Goal: Communication & Community: Answer question/provide support

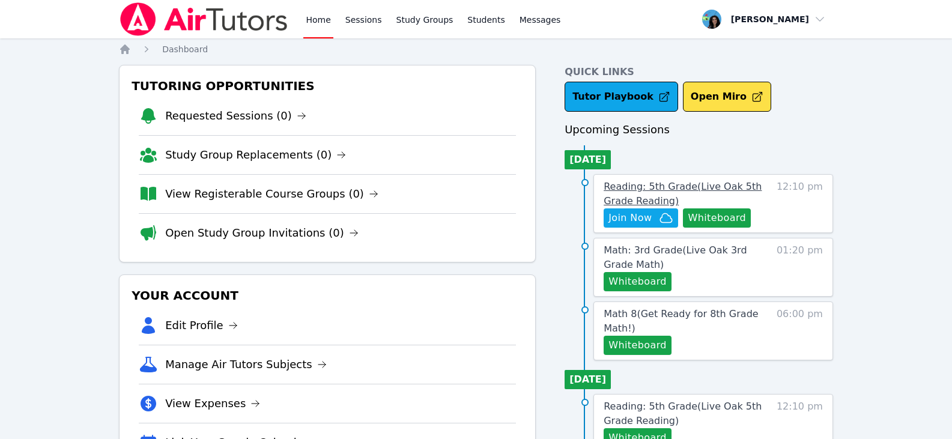
click at [674, 184] on span "Reading: 5th Grade ( Live Oak 5th Grade Reading )" at bounding box center [682, 194] width 158 height 26
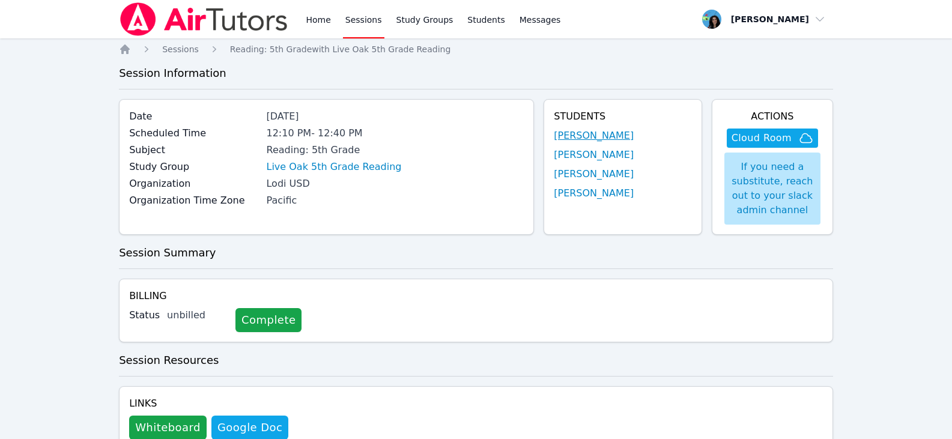
click at [585, 140] on link "[PERSON_NAME]" at bounding box center [594, 136] width 80 height 14
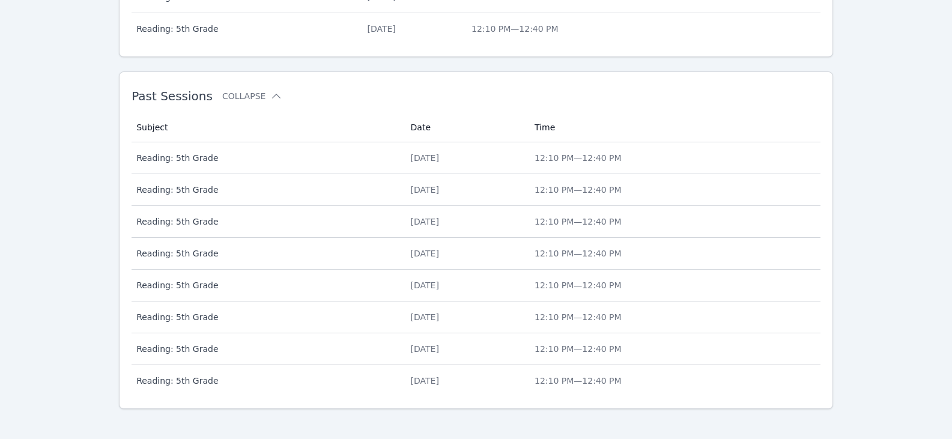
scroll to position [685, 0]
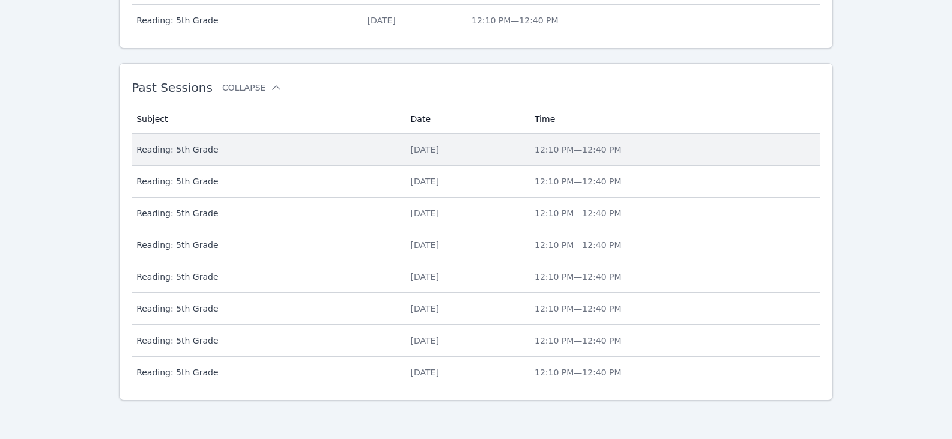
click at [411, 148] on div "[DATE]" at bounding box center [465, 150] width 109 height 12
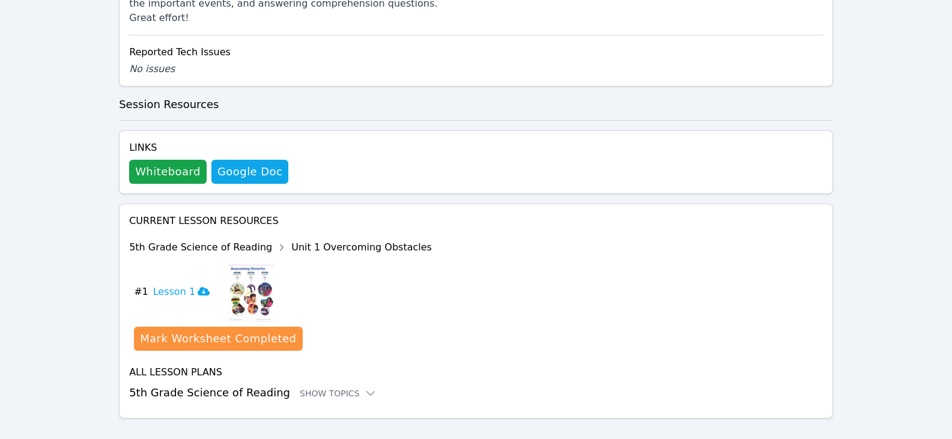
scroll to position [540, 0]
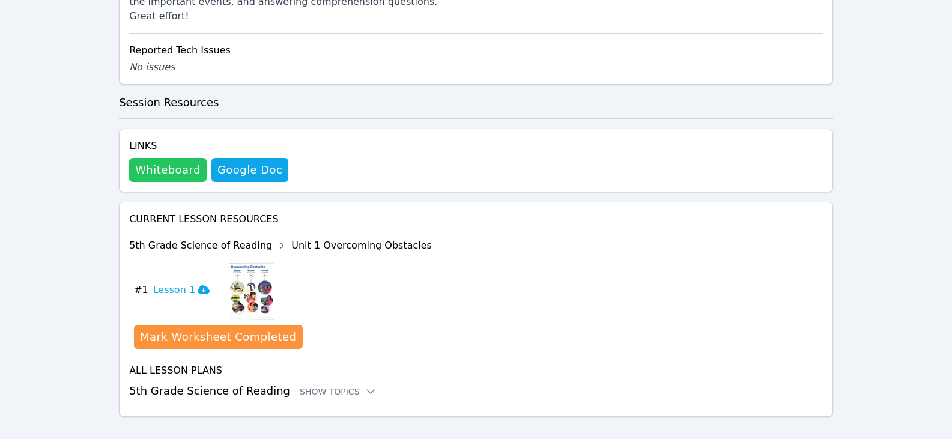
click at [173, 158] on button "Whiteboard" at bounding box center [167, 170] width 77 height 24
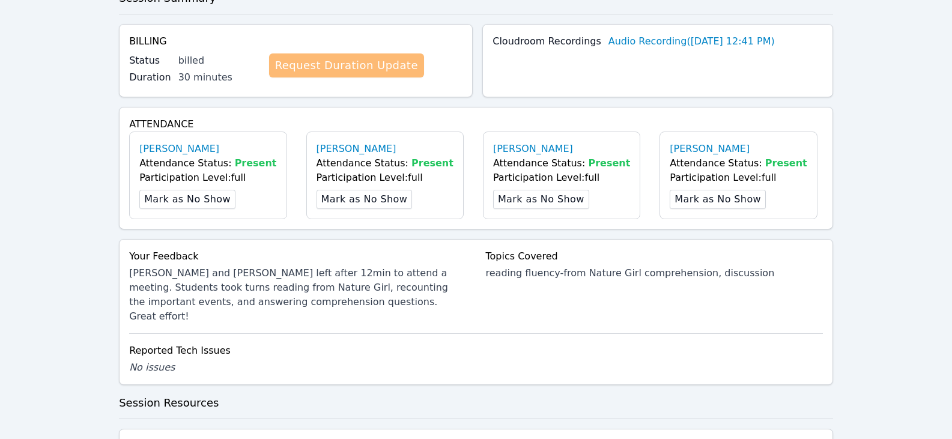
scroll to position [0, 0]
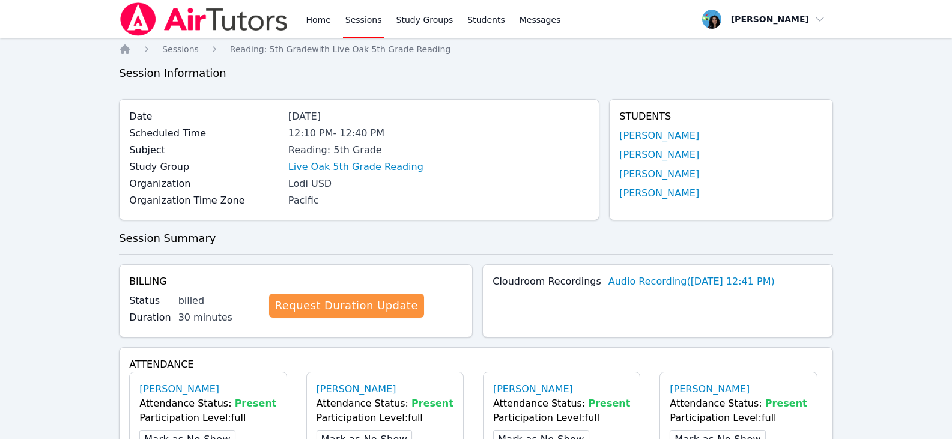
click at [343, 14] on link "Sessions" at bounding box center [363, 19] width 41 height 38
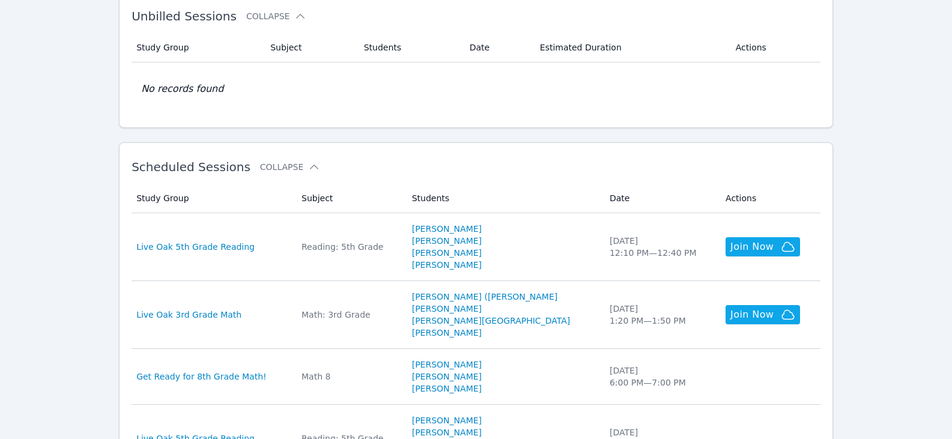
scroll to position [240, 0]
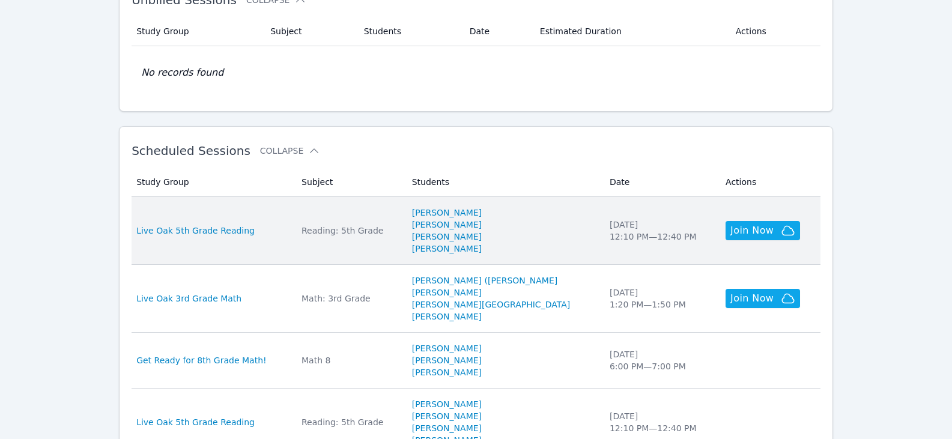
click at [377, 230] on div "Reading: 5th Grade" at bounding box center [349, 231] width 96 height 12
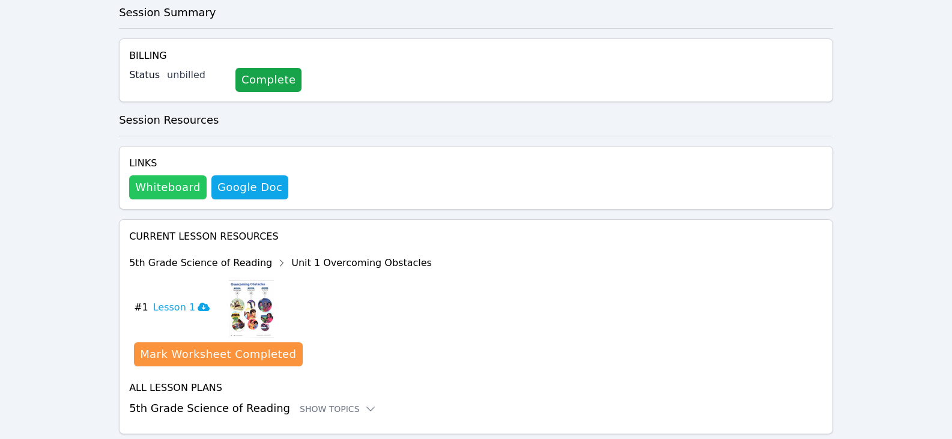
click at [161, 189] on button "Whiteboard" at bounding box center [167, 187] width 77 height 24
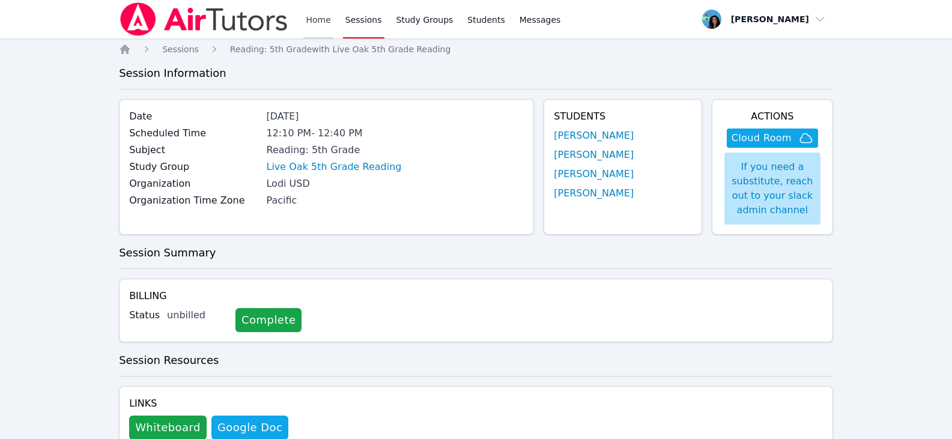
click at [317, 17] on link "Home" at bounding box center [317, 19] width 29 height 38
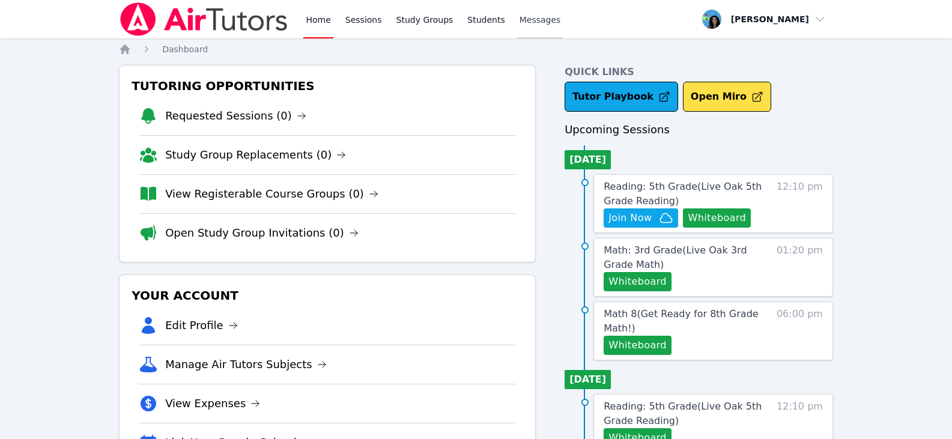
click at [519, 18] on span "Messages" at bounding box center [539, 20] width 41 height 12
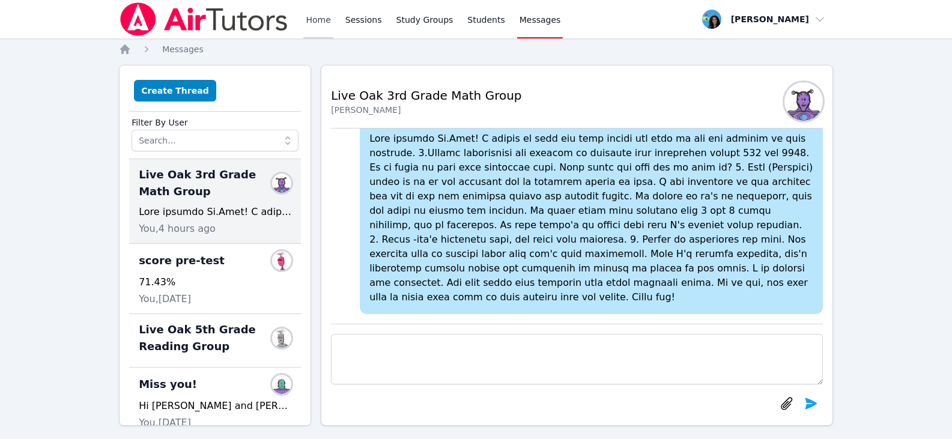
click at [322, 13] on link "Home" at bounding box center [317, 19] width 29 height 38
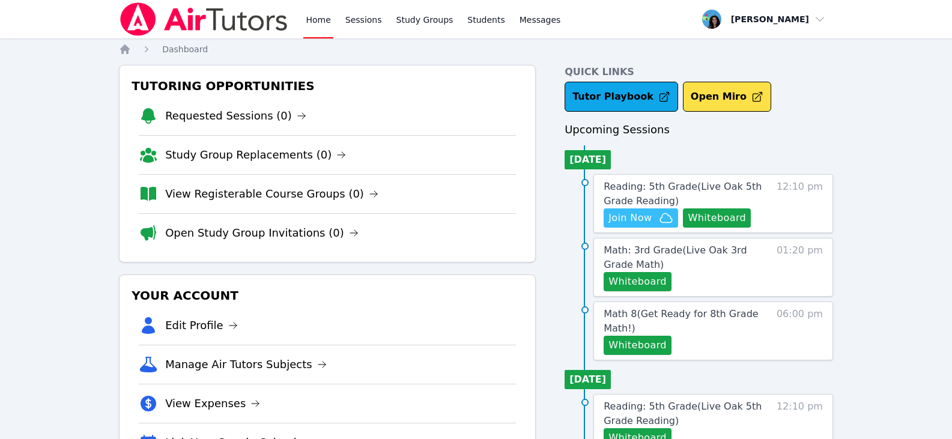
click at [647, 214] on span "Join Now" at bounding box center [629, 218] width 43 height 14
click at [358, 17] on link "Sessions" at bounding box center [363, 19] width 41 height 38
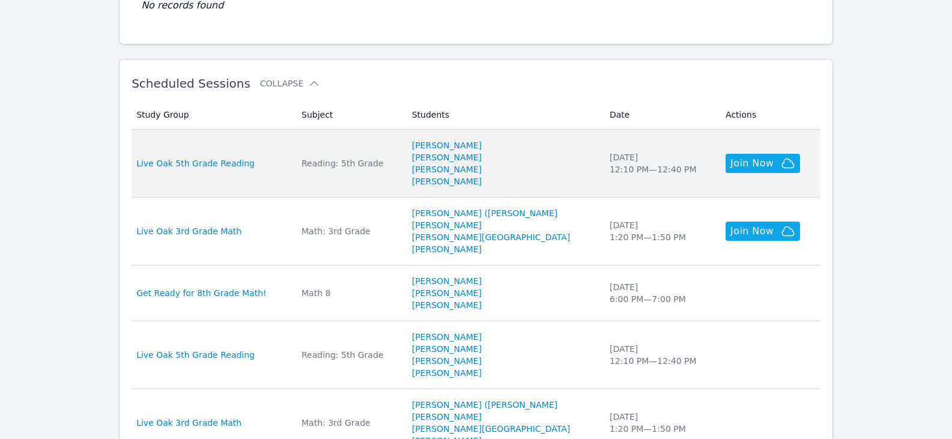
scroll to position [300, 0]
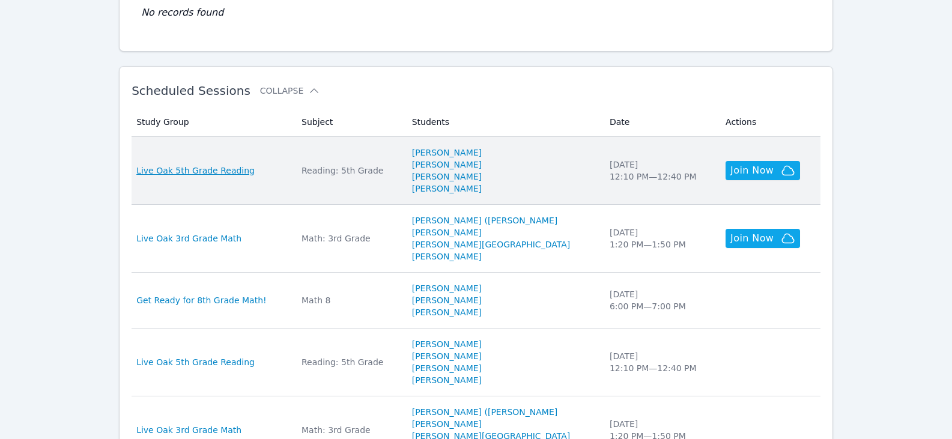
click at [235, 169] on span "Live Oak 5th Grade Reading" at bounding box center [195, 171] width 118 height 12
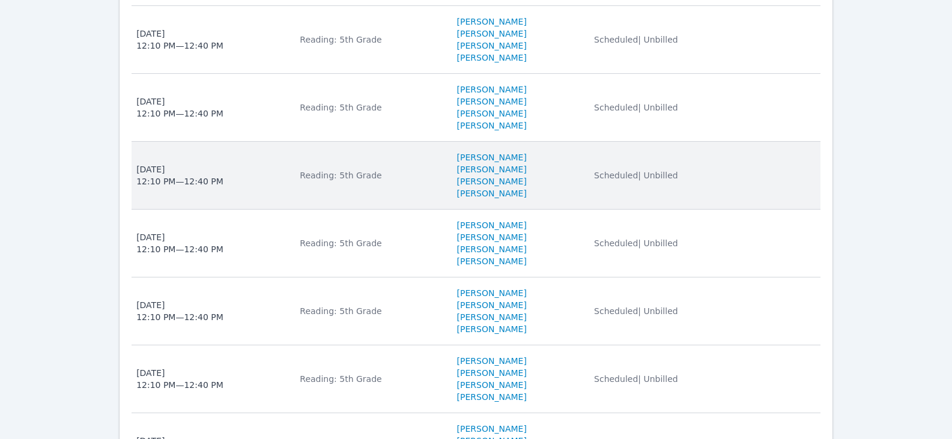
scroll to position [300, 0]
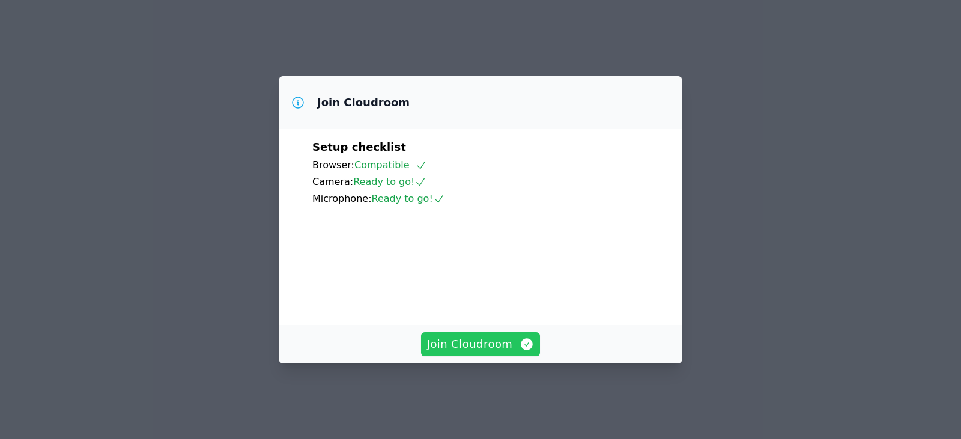
click at [514, 342] on button "Join Cloudroom" at bounding box center [480, 344] width 119 height 24
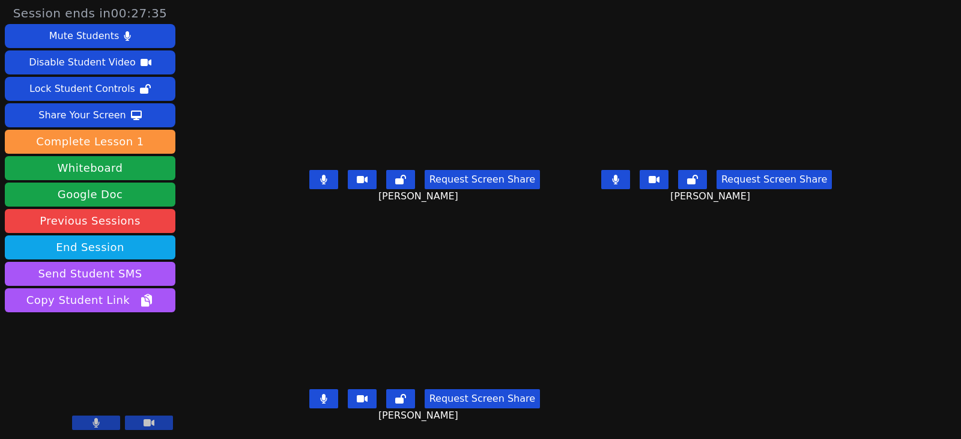
scroll to position [9, 0]
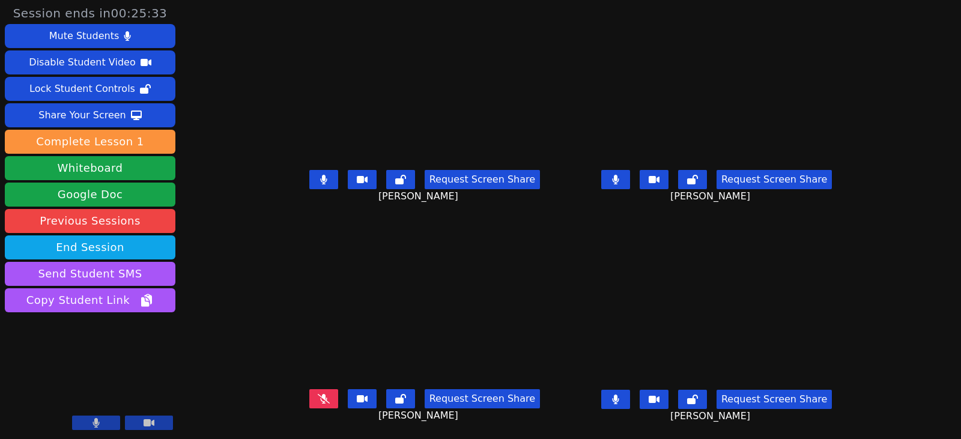
click at [320, 175] on icon at bounding box center [323, 180] width 7 height 10
click at [620, 170] on button at bounding box center [615, 179] width 29 height 19
click at [625, 390] on button at bounding box center [615, 399] width 29 height 19
click at [318, 175] on icon at bounding box center [324, 180] width 12 height 10
click at [628, 393] on button at bounding box center [615, 399] width 29 height 19
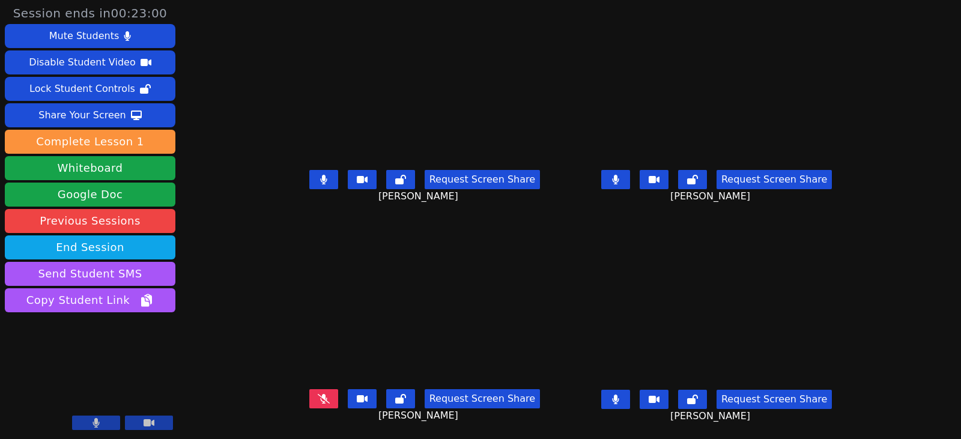
click at [630, 392] on button at bounding box center [615, 399] width 29 height 19
click at [630, 175] on button at bounding box center [615, 179] width 29 height 19
click at [309, 171] on button at bounding box center [323, 179] width 29 height 19
click at [420, 124] on video at bounding box center [424, 86] width 282 height 159
click at [320, 175] on icon at bounding box center [323, 180] width 7 height 10
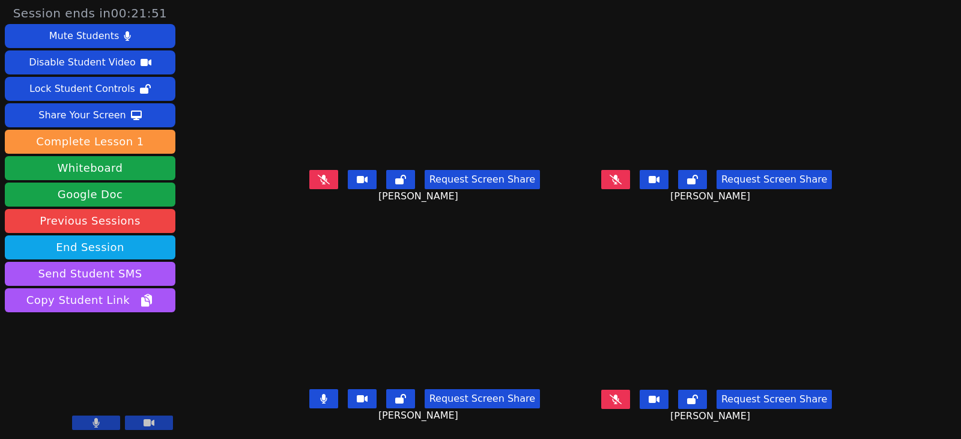
click at [320, 394] on icon at bounding box center [323, 399] width 7 height 10
click at [309, 177] on button at bounding box center [323, 179] width 29 height 19
click at [309, 174] on button at bounding box center [323, 179] width 29 height 19
click at [310, 177] on button at bounding box center [323, 179] width 29 height 19
click at [320, 175] on icon at bounding box center [323, 180] width 7 height 10
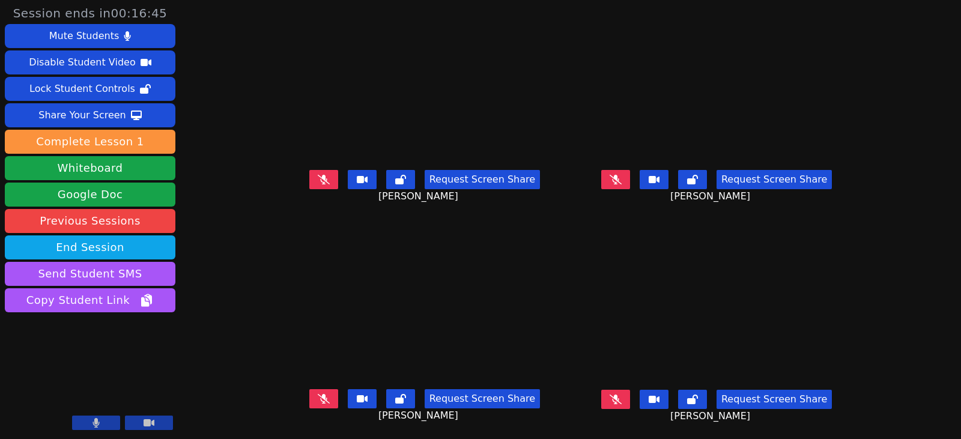
click at [630, 177] on button at bounding box center [615, 179] width 29 height 19
click at [630, 172] on button at bounding box center [615, 179] width 29 height 19
click at [622, 175] on icon at bounding box center [615, 180] width 12 height 10
click at [316, 173] on button at bounding box center [323, 179] width 29 height 19
click at [630, 171] on button at bounding box center [615, 179] width 29 height 19
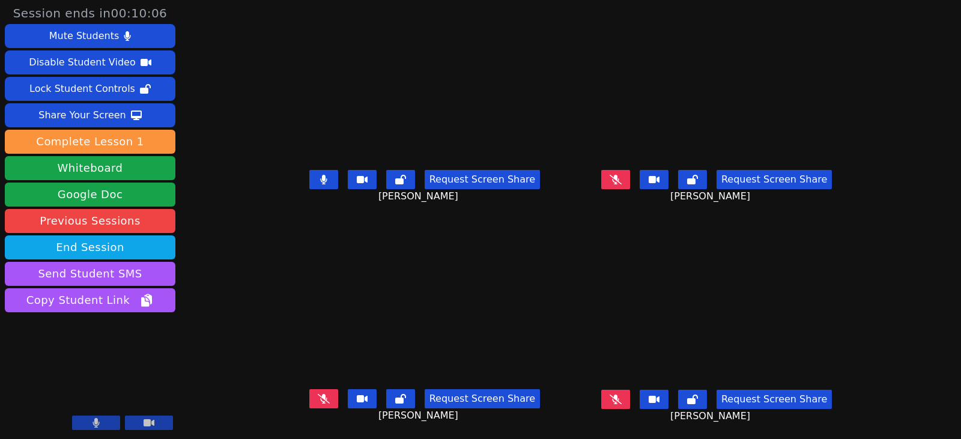
click at [320, 175] on icon at bounding box center [323, 180] width 7 height 10
click at [309, 389] on button at bounding box center [323, 398] width 29 height 19
click at [320, 394] on icon at bounding box center [323, 399] width 7 height 10
click at [622, 175] on icon at bounding box center [615, 180] width 12 height 10
click at [586, 187] on div "Request Screen Share Alexander Morgan" at bounding box center [716, 189] width 282 height 48
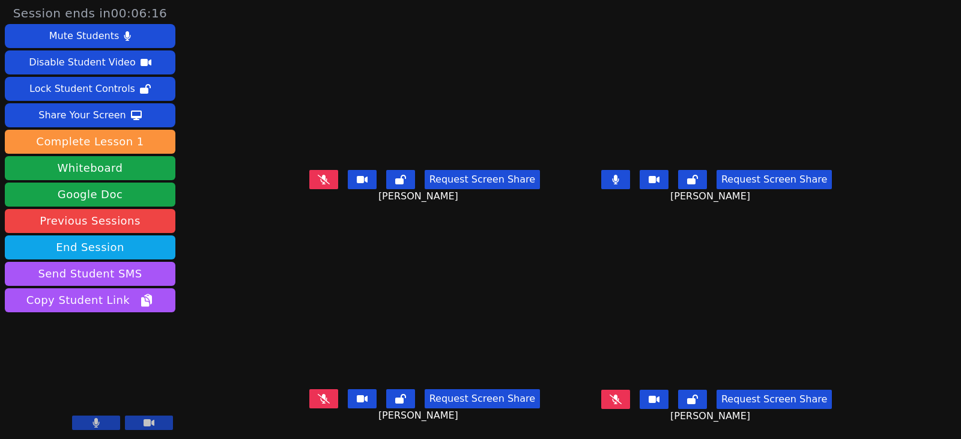
click at [318, 175] on icon at bounding box center [324, 180] width 12 height 10
click at [628, 390] on button at bounding box center [615, 399] width 29 height 19
click at [309, 175] on button at bounding box center [323, 179] width 29 height 19
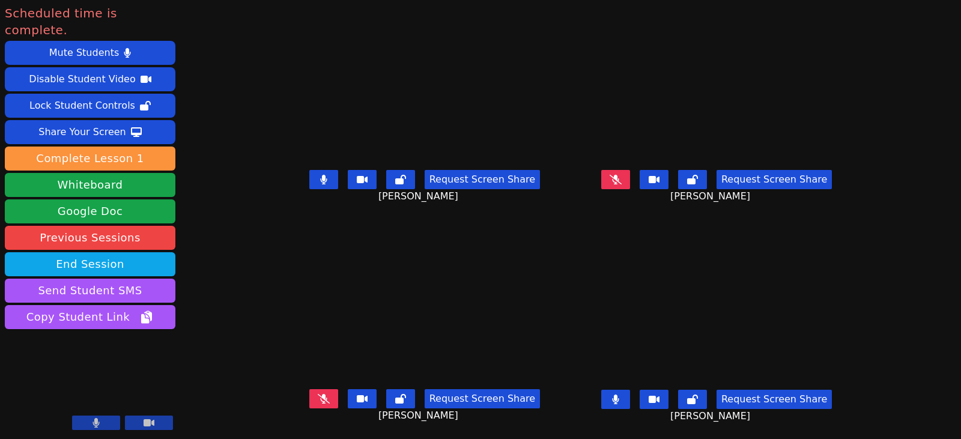
click at [622, 175] on icon at bounding box center [615, 180] width 12 height 10
click at [318, 394] on icon at bounding box center [324, 399] width 12 height 10
